Goal: Information Seeking & Learning: Find specific fact

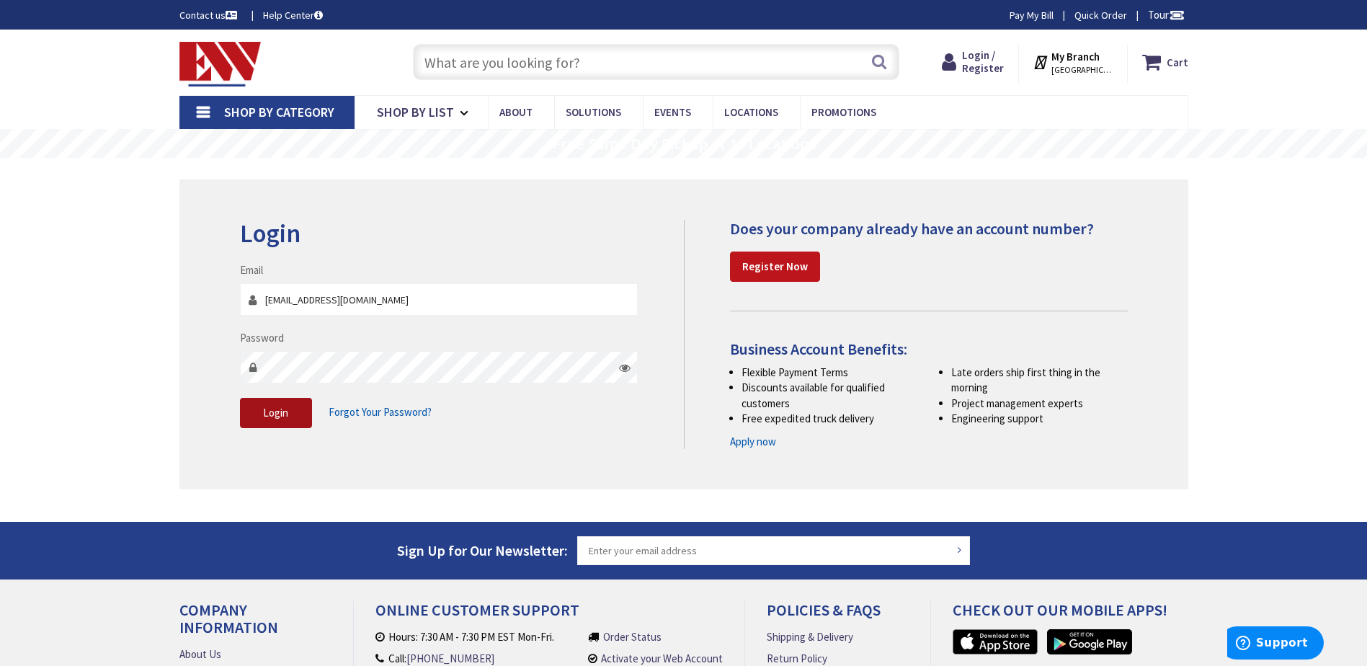
click at [295, 412] on button "Login" at bounding box center [276, 413] width 72 height 30
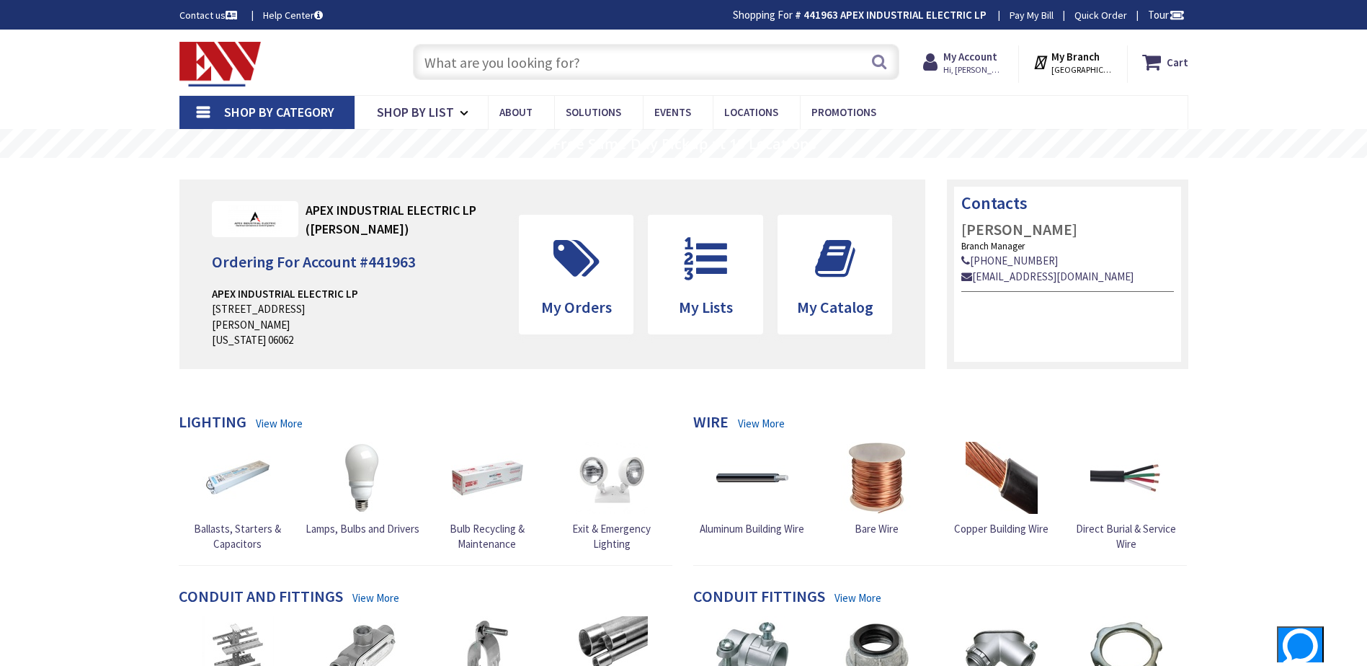
click at [543, 61] on input "text" at bounding box center [656, 62] width 486 height 36
click at [739, 62] on input "text" at bounding box center [656, 62] width 486 height 36
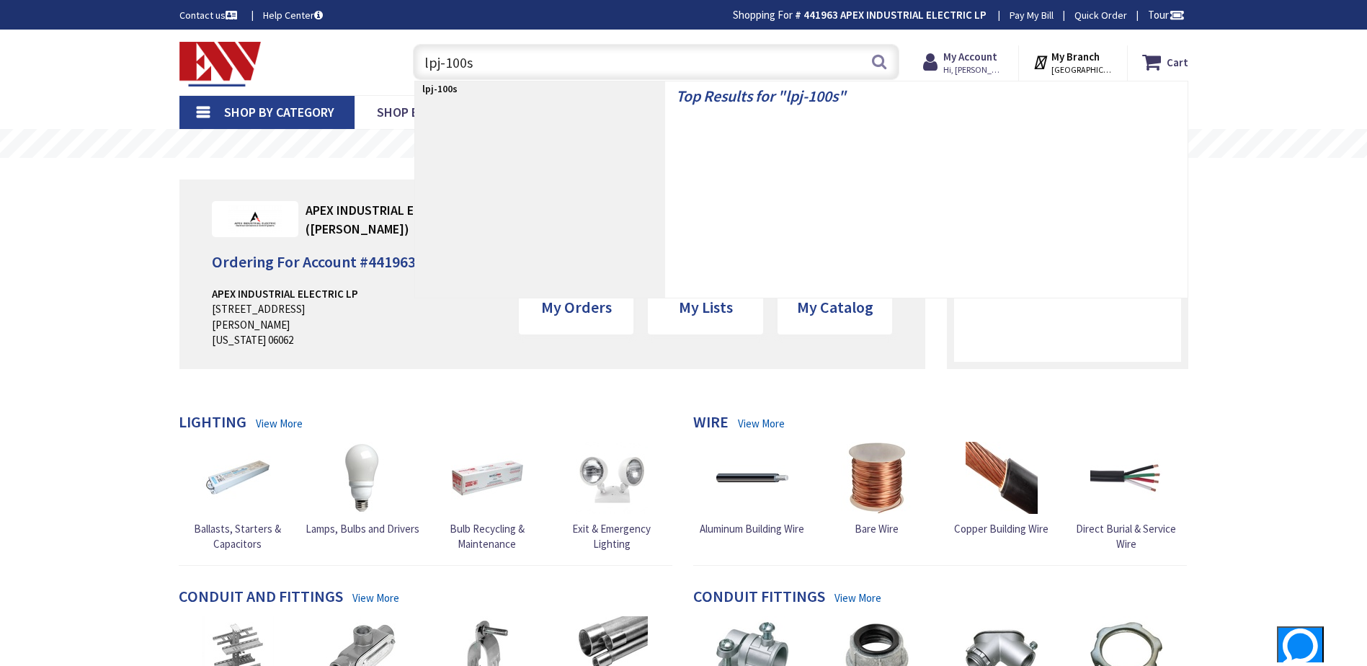
type input "lpj-100sp"
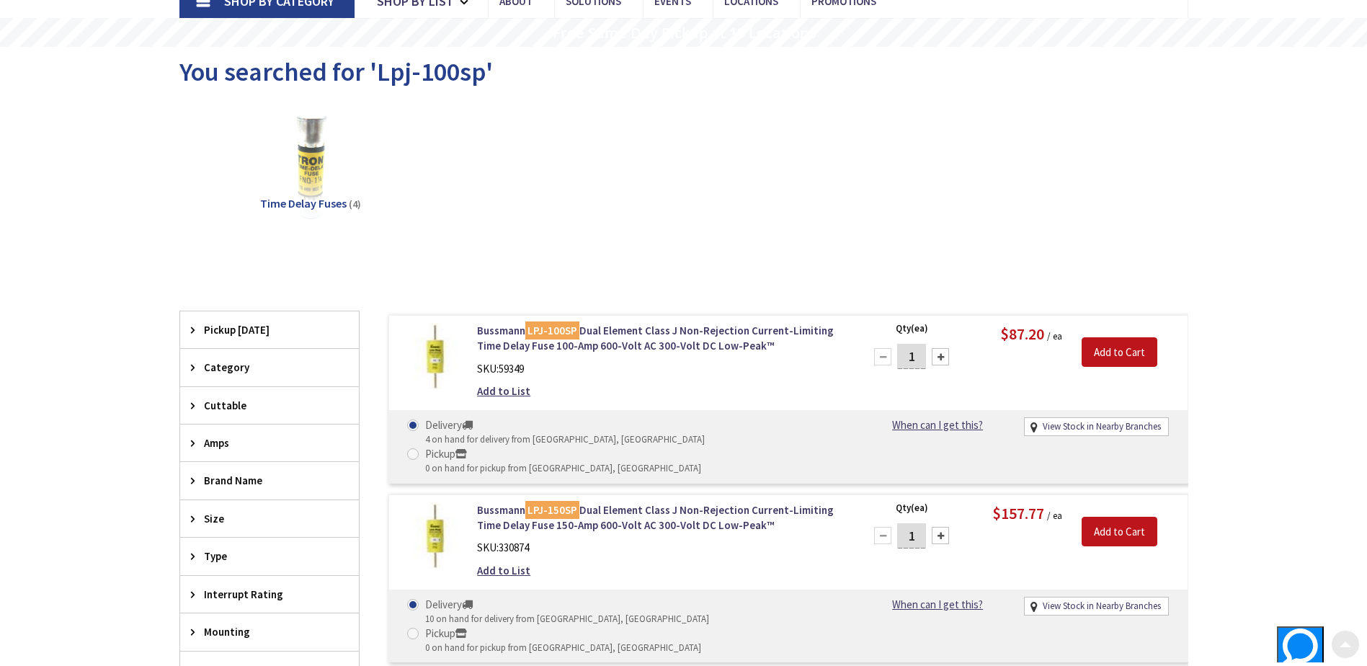
scroll to position [144, 0]
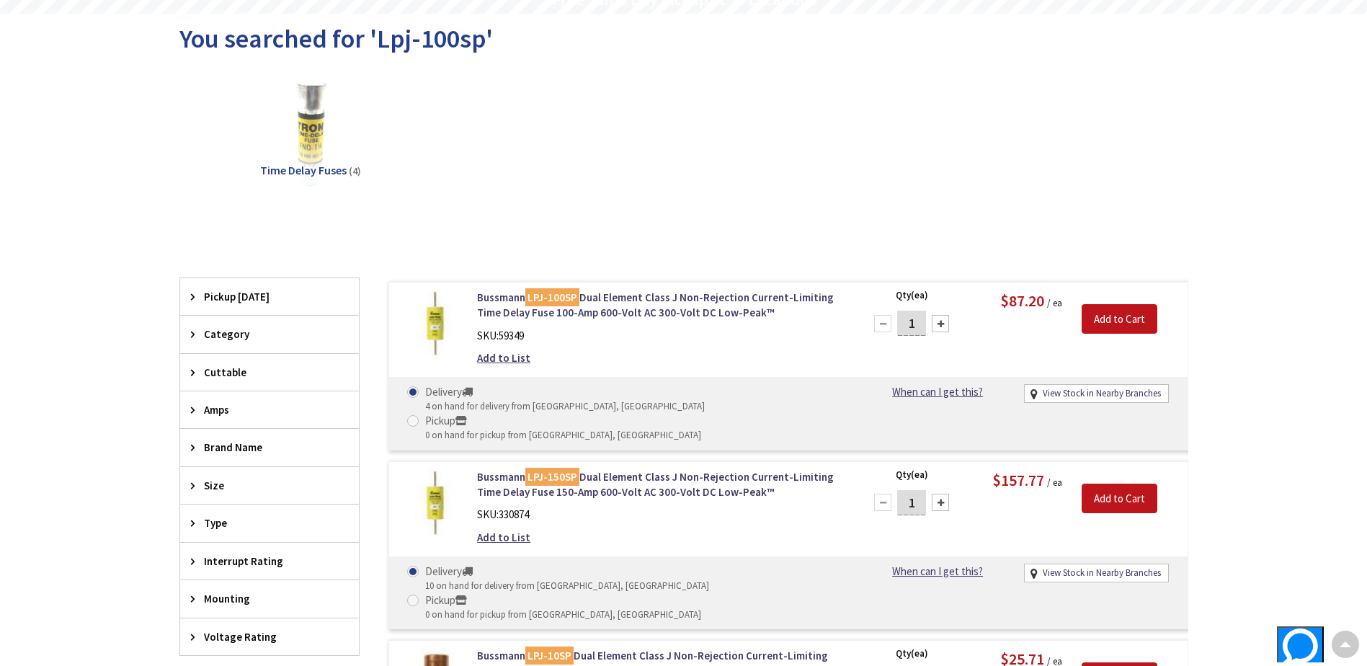
click at [772, 348] on div "Bussmann LPJ-100SP Dual Element Class J Non-Rejection Current-Limiting Time Del…" at bounding box center [660, 332] width 388 height 84
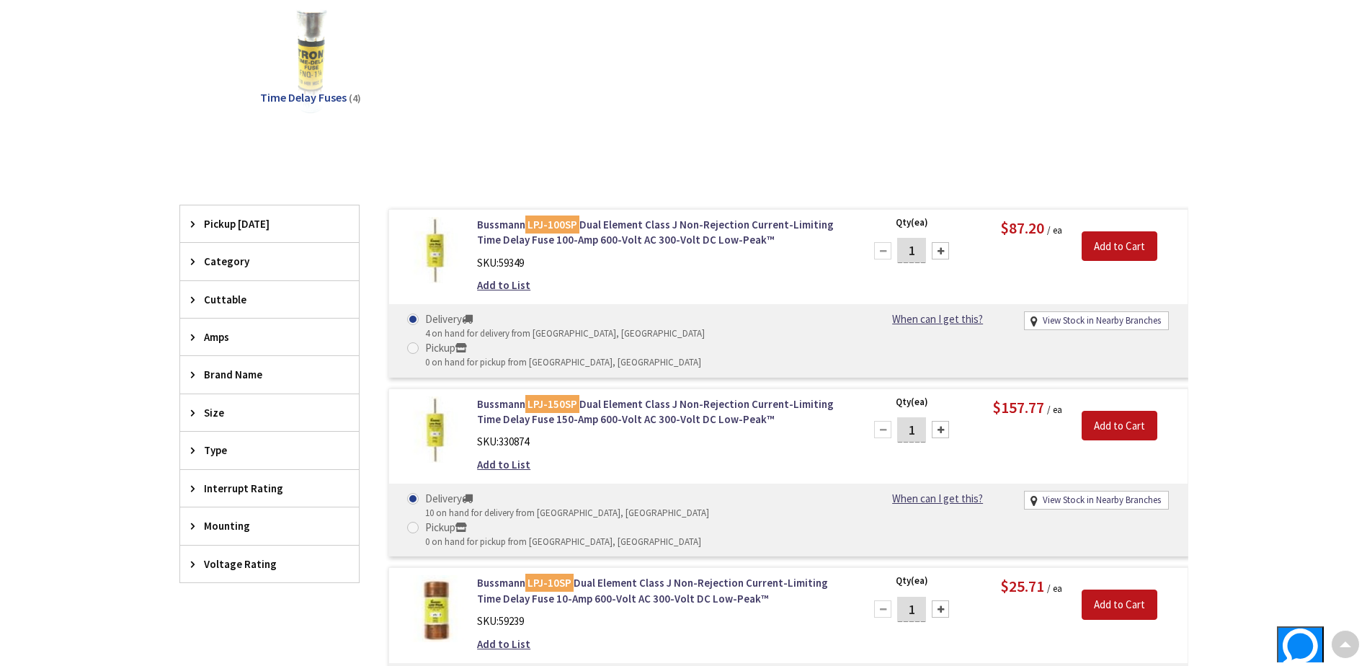
scroll to position [0, 0]
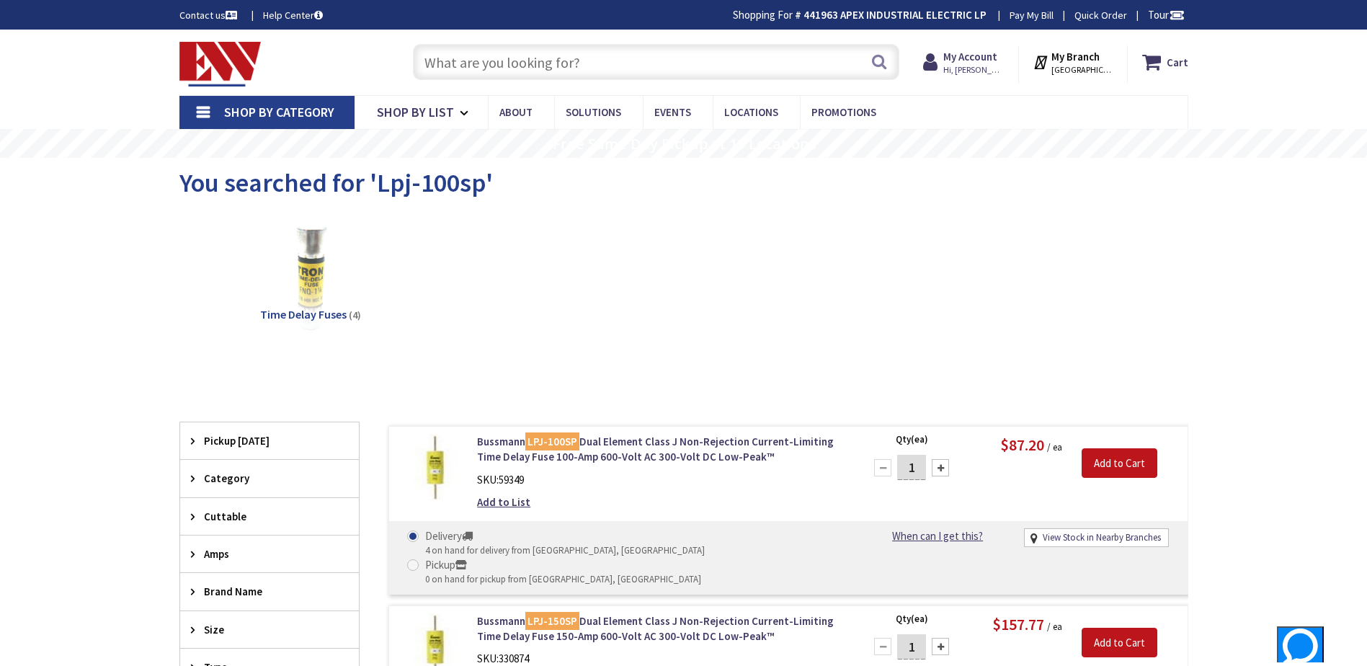
click at [611, 54] on input "text" at bounding box center [656, 62] width 486 height 36
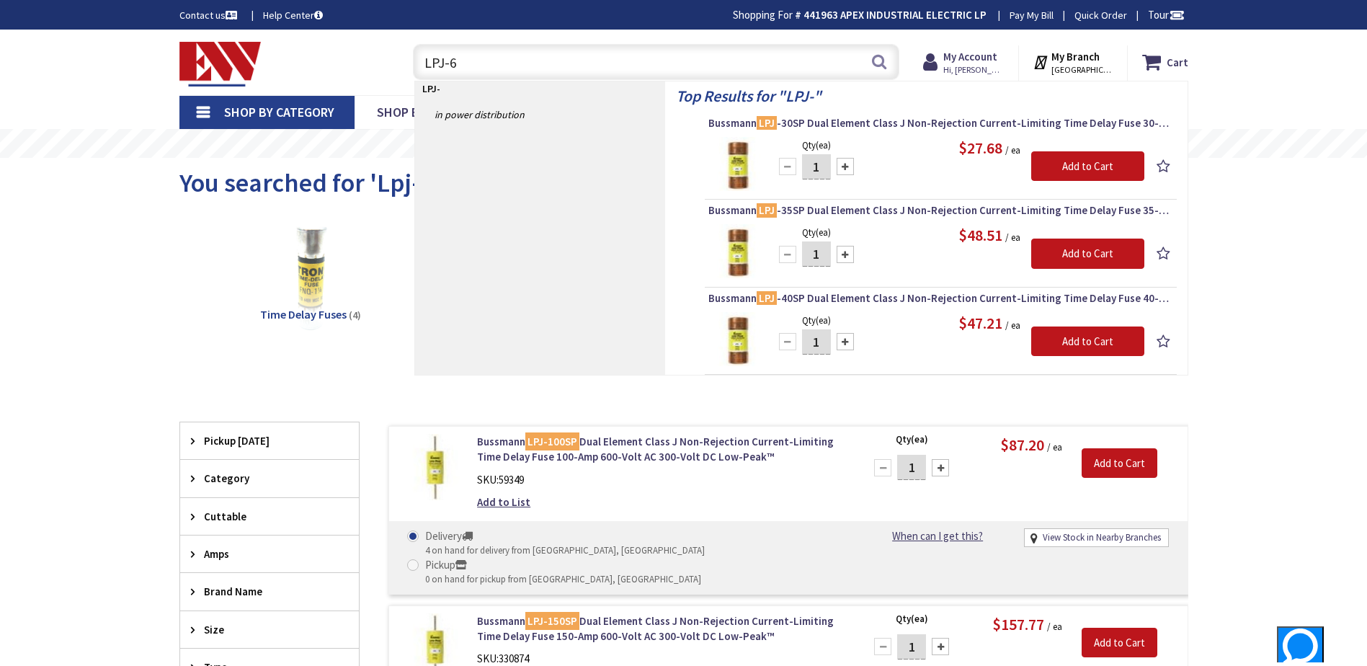
type input "LPJ-60"
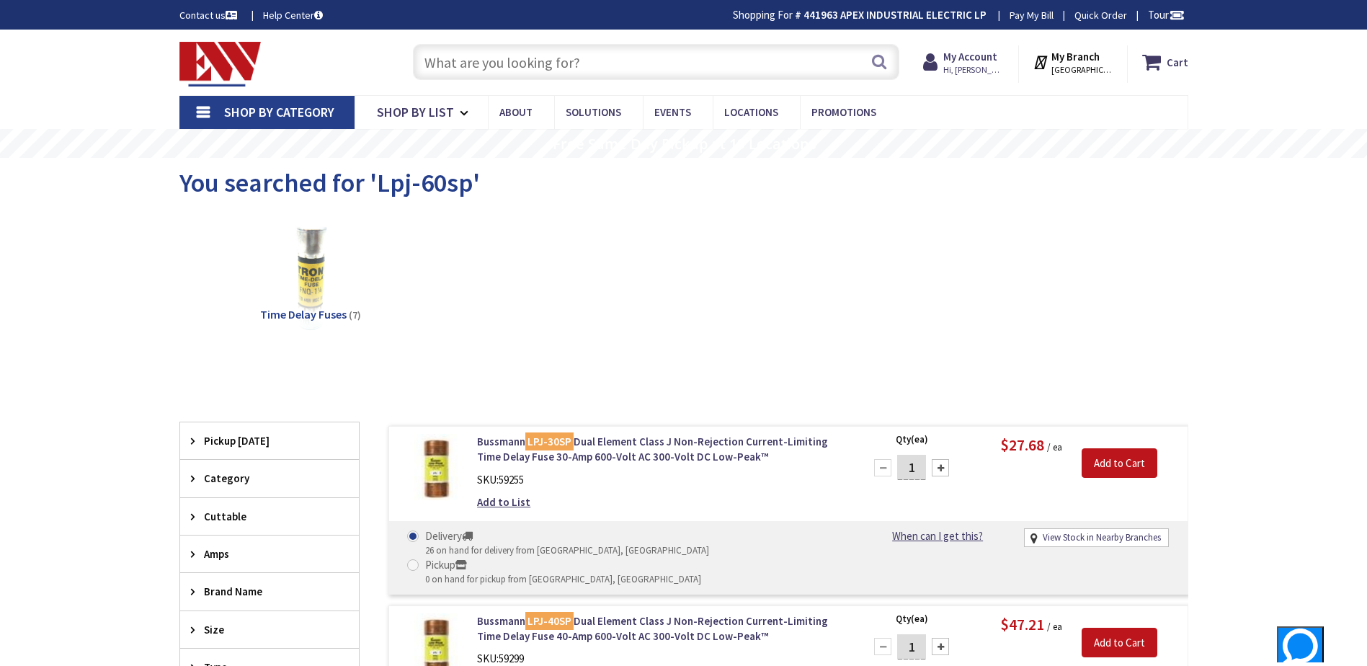
click at [616, 67] on input "text" at bounding box center [656, 62] width 486 height 36
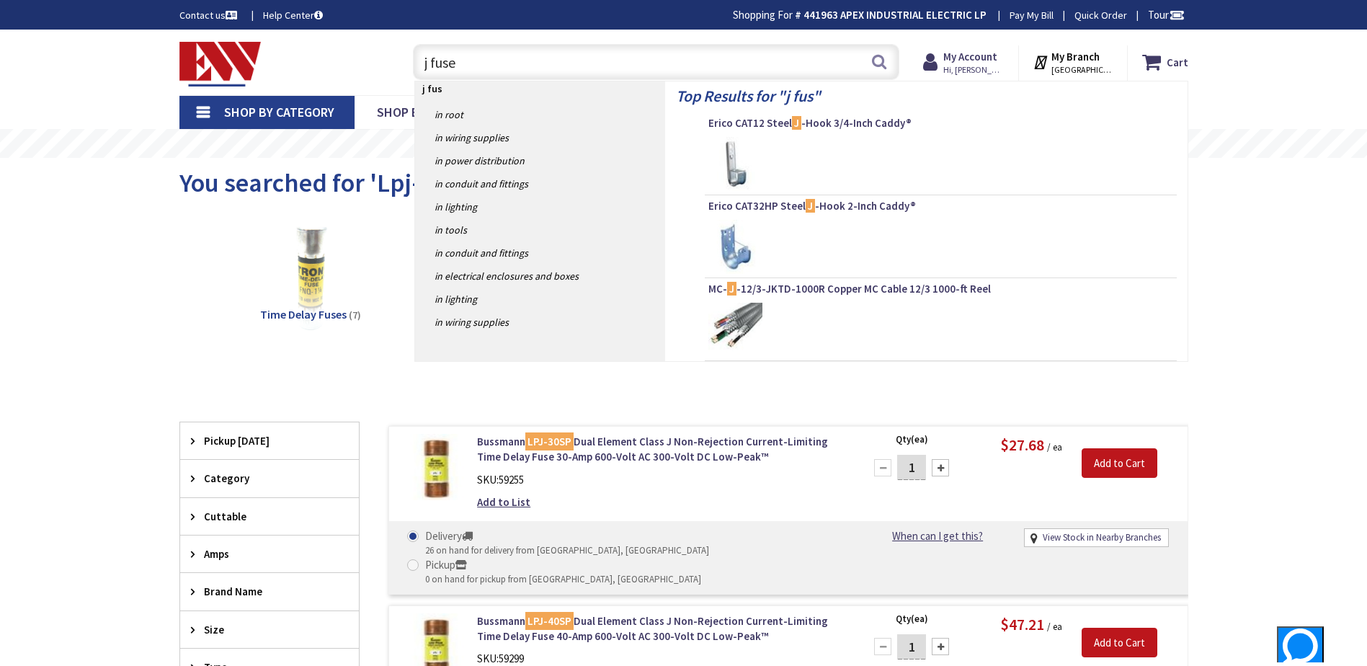
type input "j fuses"
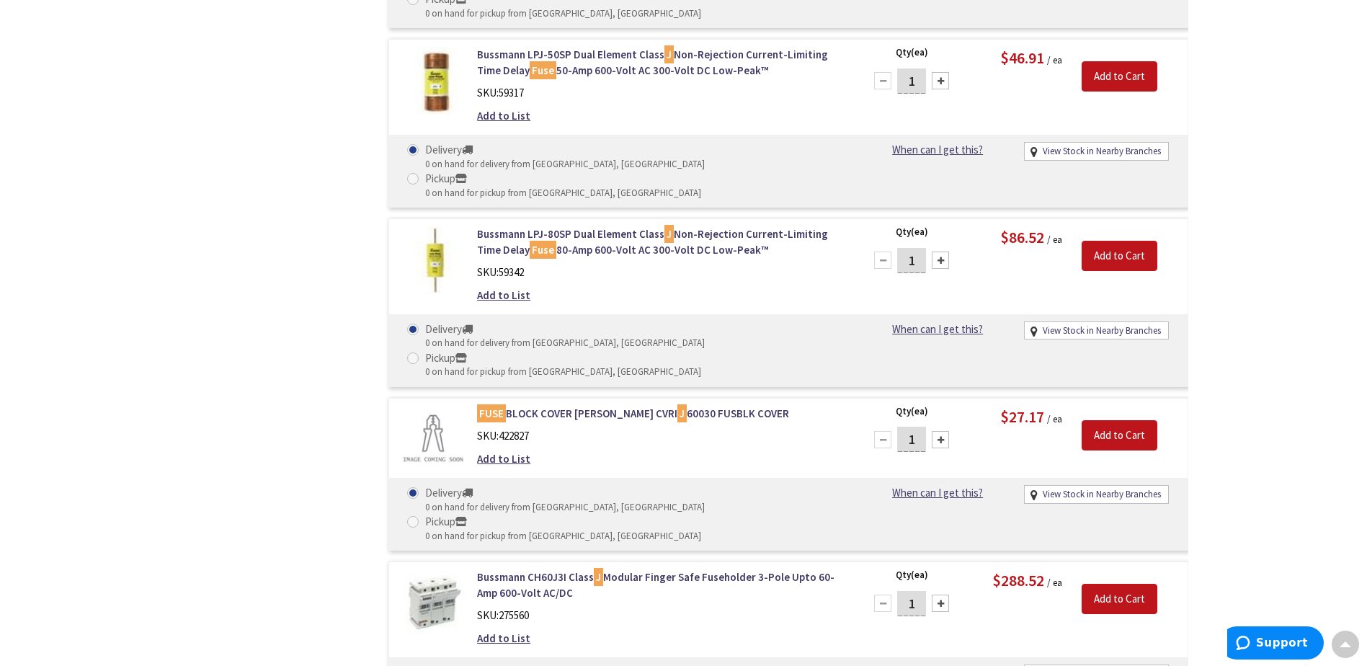
scroll to position [2882, 0]
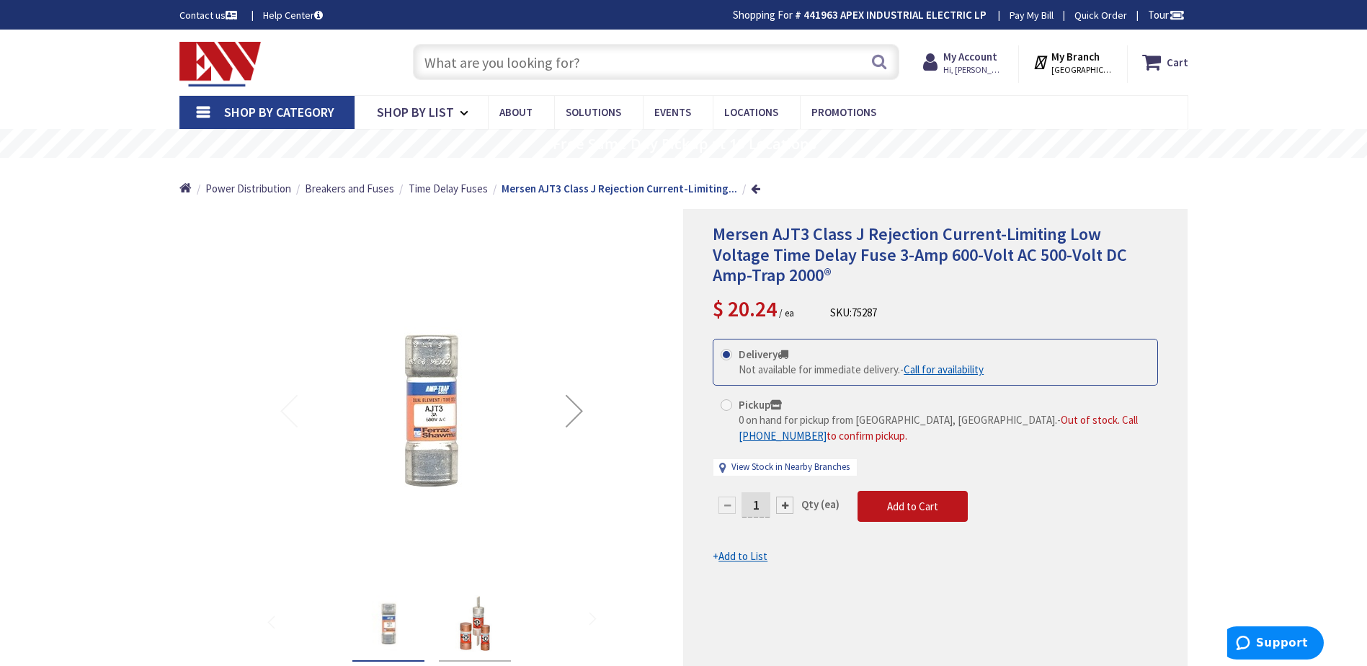
click at [618, 58] on input "text" at bounding box center [656, 62] width 486 height 36
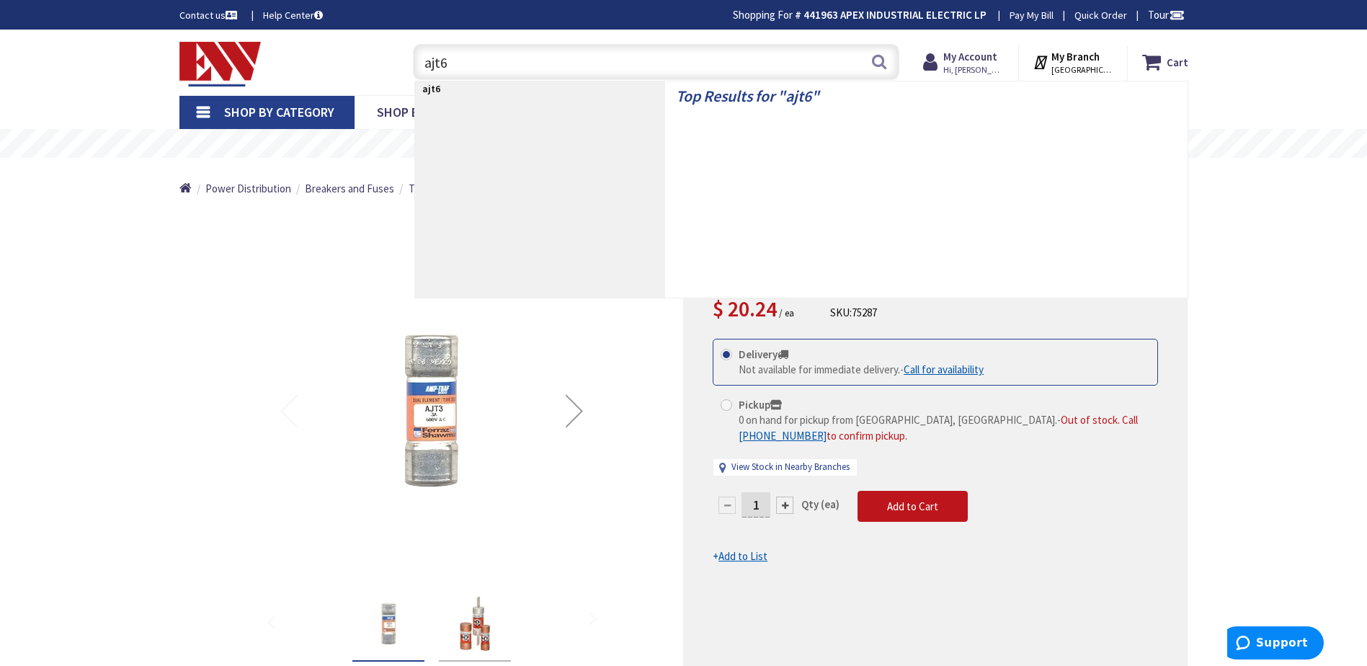
type input "ajt60"
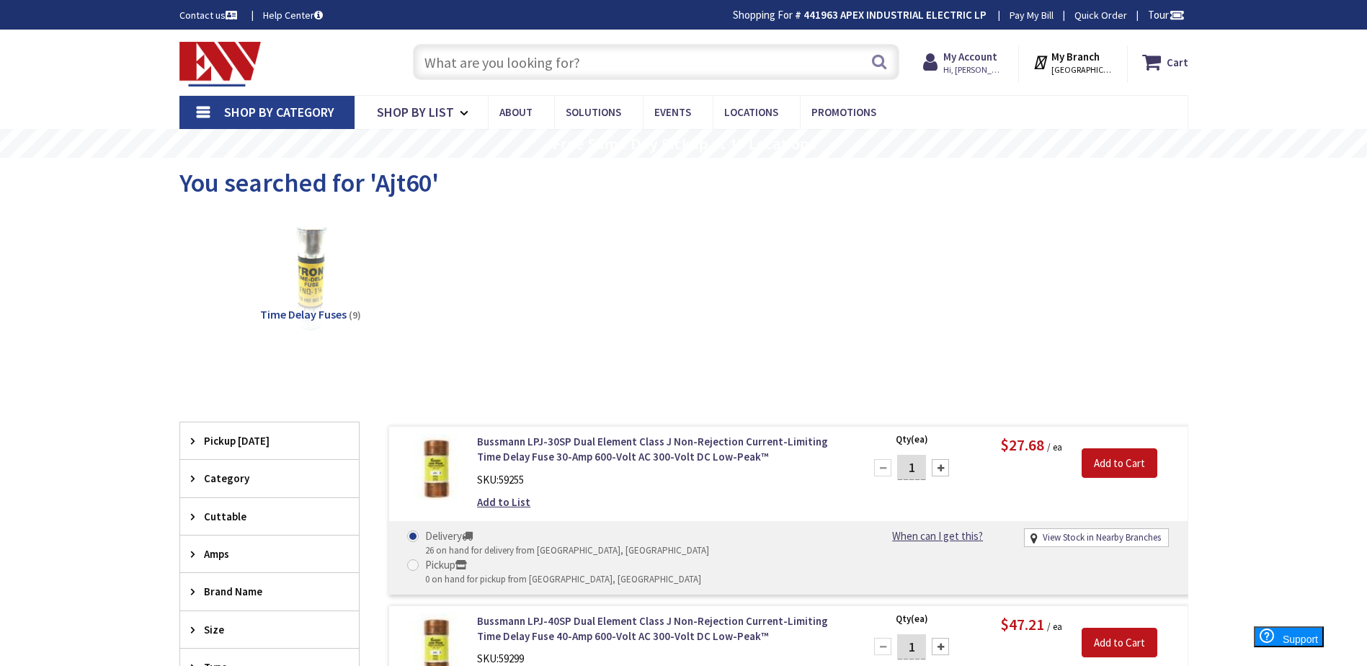
click at [674, 57] on input "text" at bounding box center [656, 62] width 486 height 36
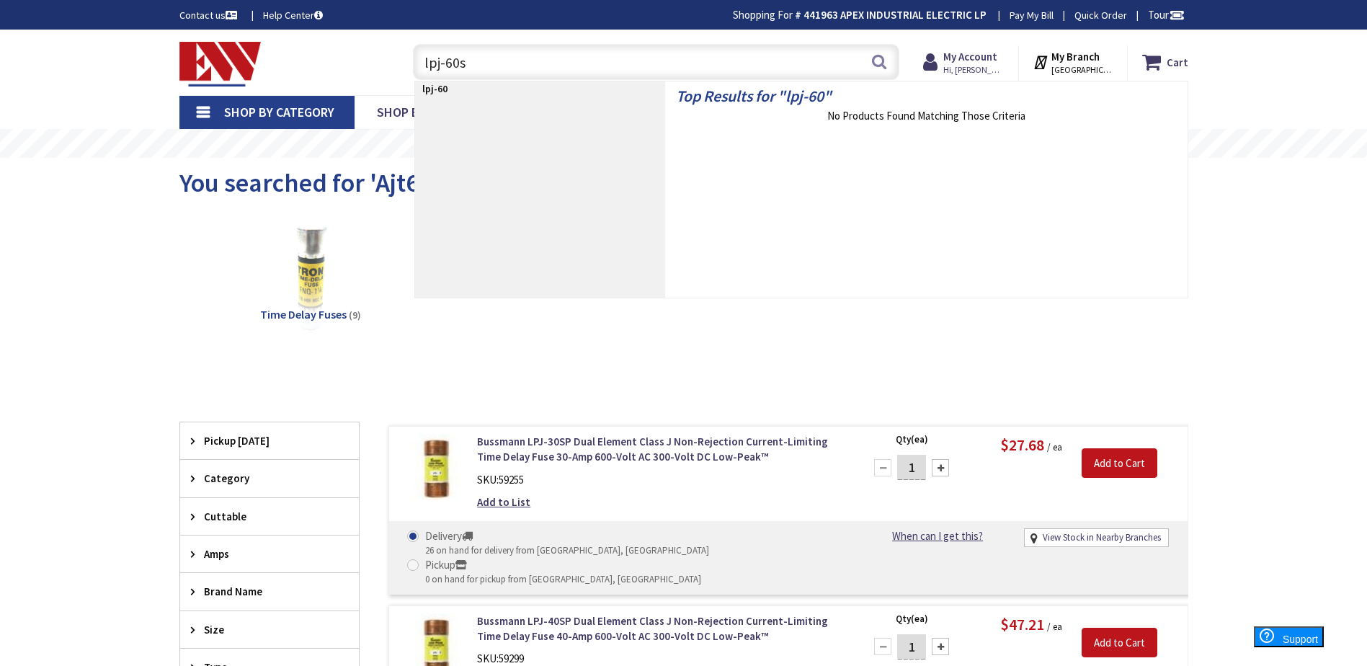
type input "lpj-60sp"
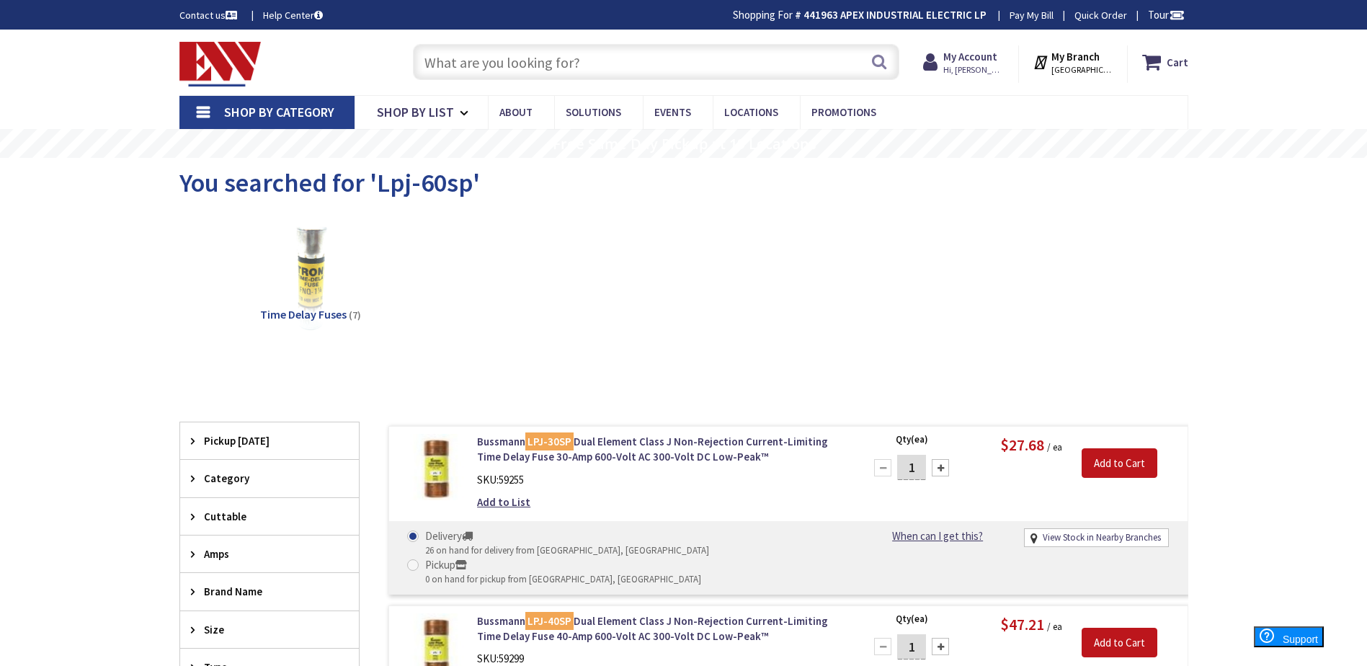
click at [590, 55] on input "text" at bounding box center [656, 62] width 486 height 36
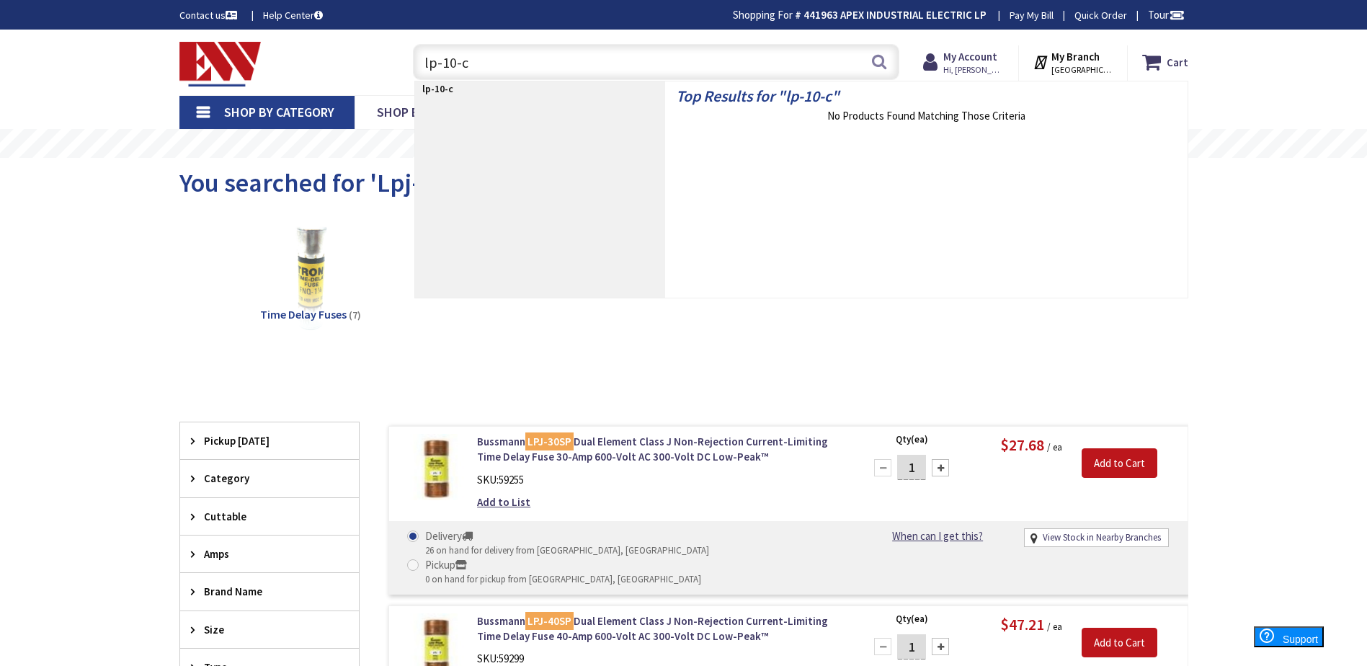
type input "lp-10-cc"
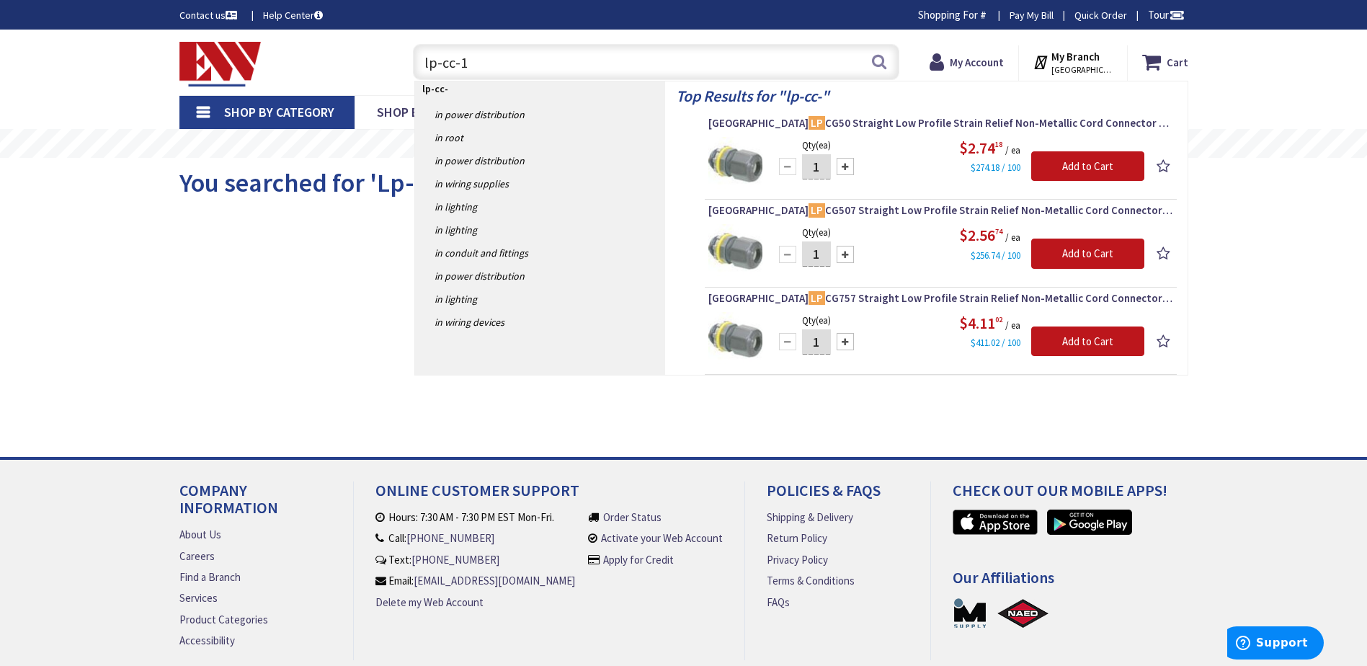
type input "lp-cc-10"
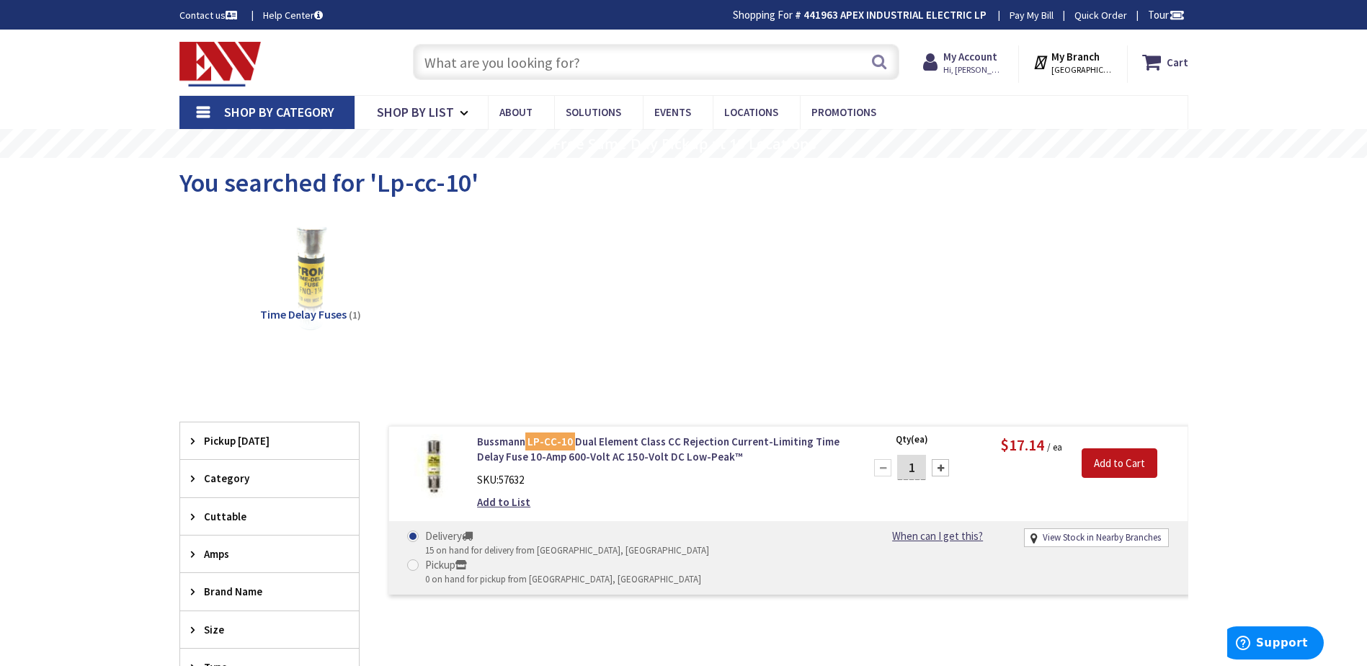
click at [598, 56] on input "text" at bounding box center [656, 62] width 486 height 36
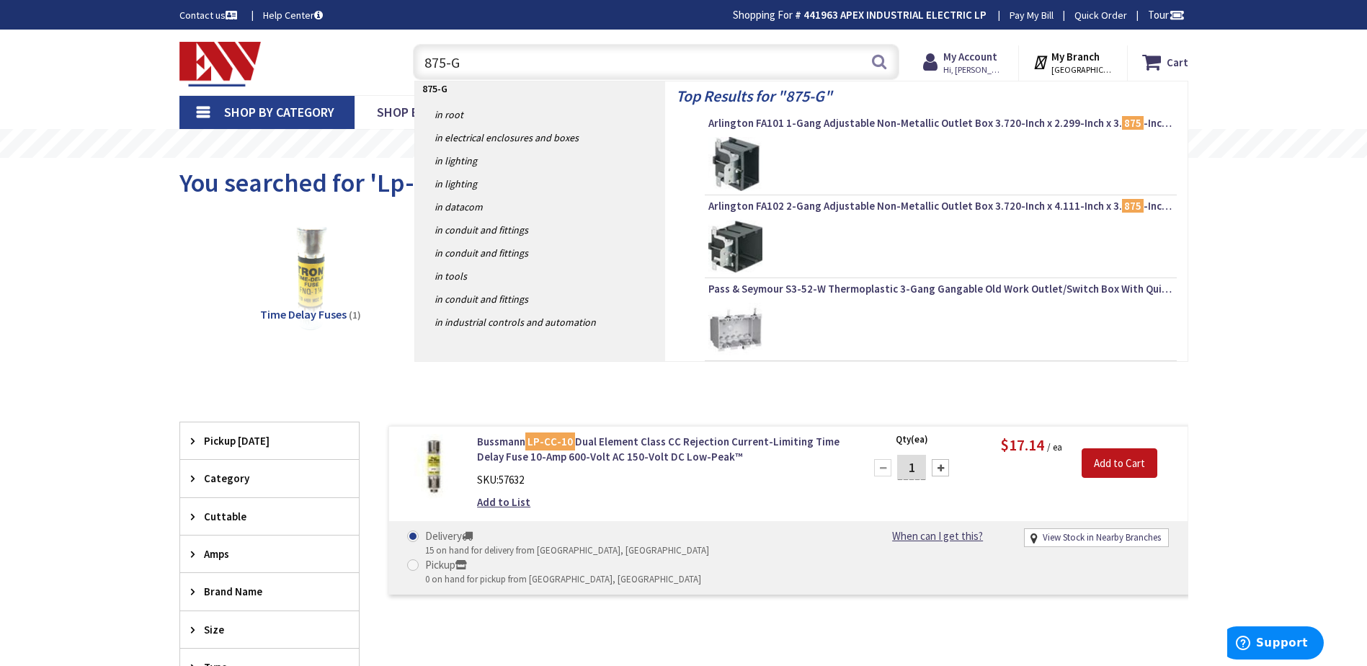
type input "875-G1"
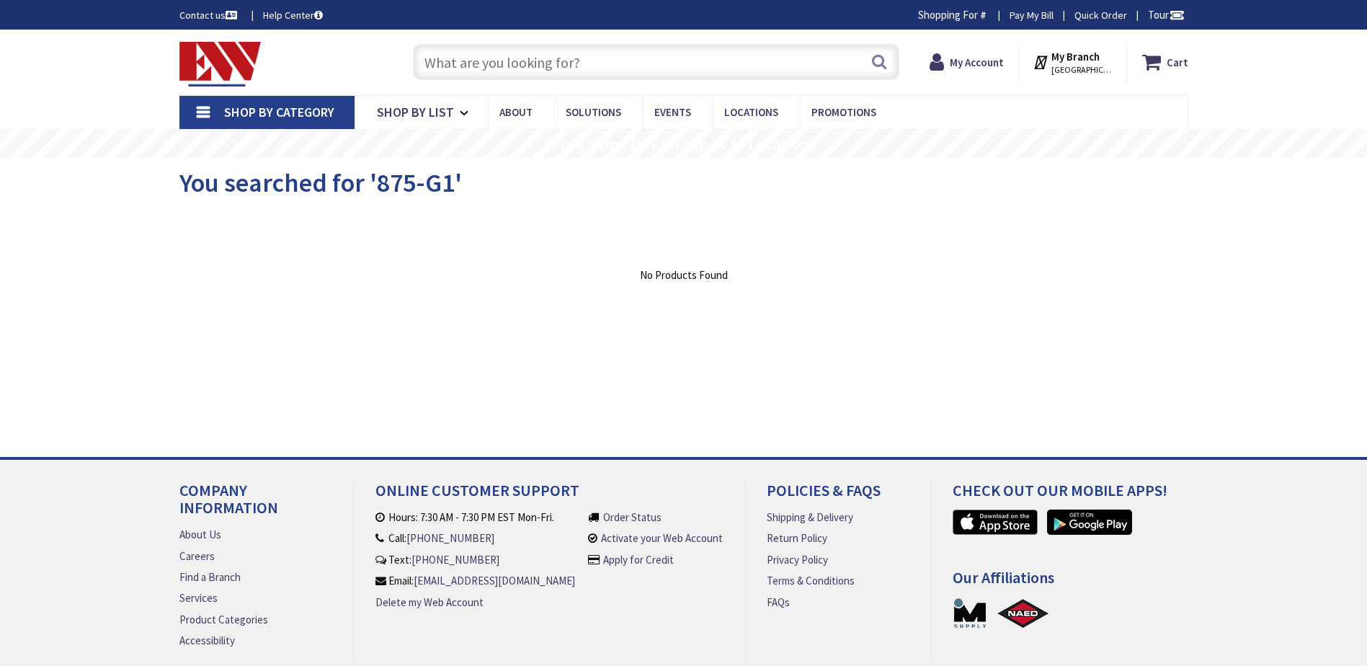
click at [545, 60] on input "text" at bounding box center [656, 62] width 486 height 36
type input "875-N5"
